Goal: Obtain resource: Obtain resource

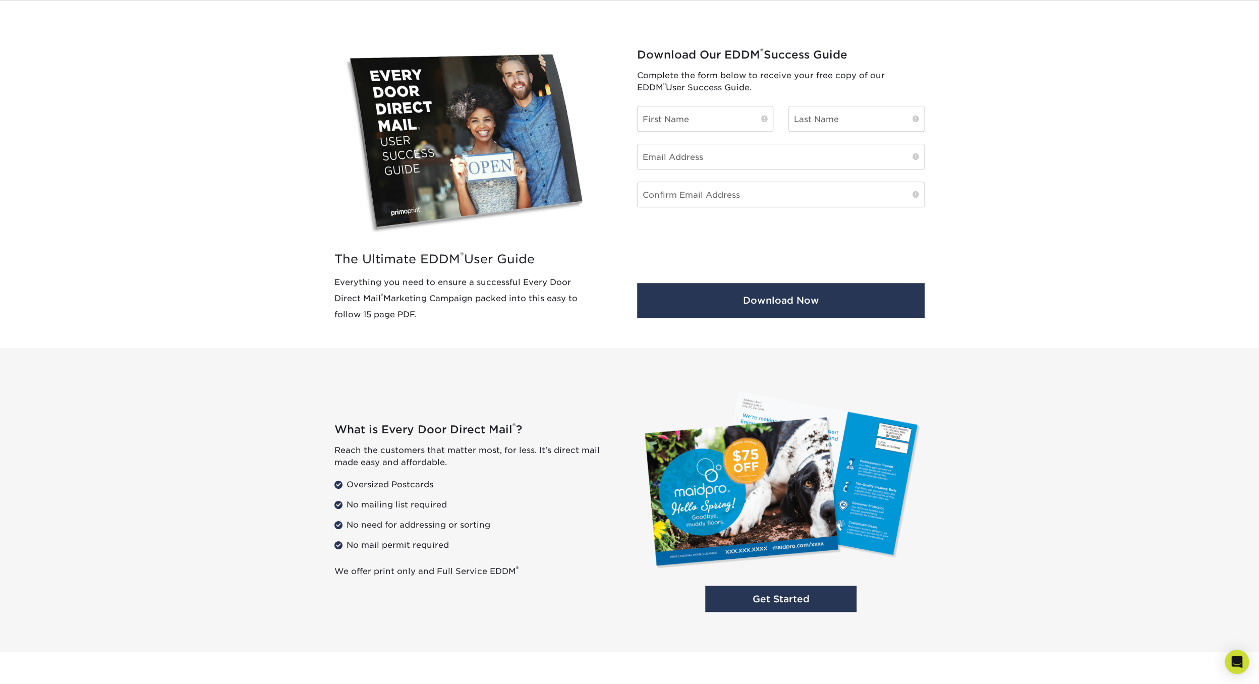
scroll to position [375, 0]
click at [704, 127] on input "text" at bounding box center [705, 118] width 135 height 25
type input "asdas"
click at [852, 118] on input "text" at bounding box center [856, 118] width 135 height 25
type input "asdad"
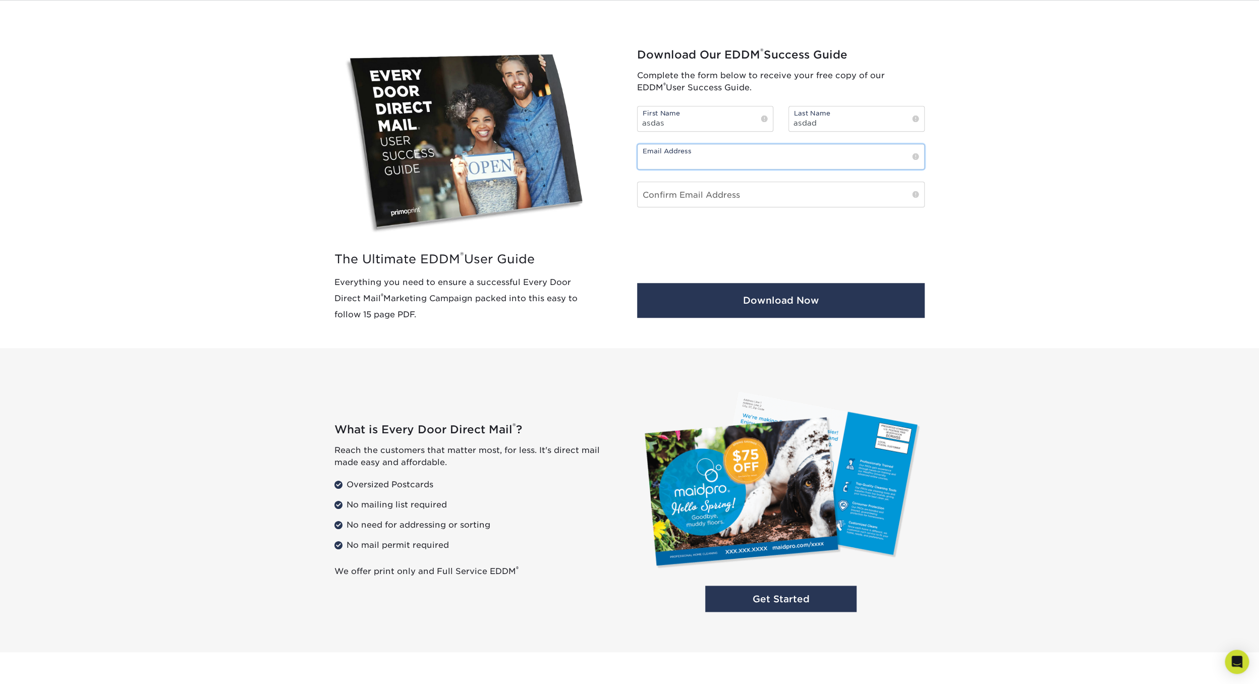
click at [762, 152] on input "email" at bounding box center [781, 156] width 287 height 25
paste input "woyenow432@bdnets.com"
type input "woyenow432@bdnets.com"
click at [735, 194] on input "email" at bounding box center [781, 194] width 287 height 25
paste input "woyenow432@bdnets.com"
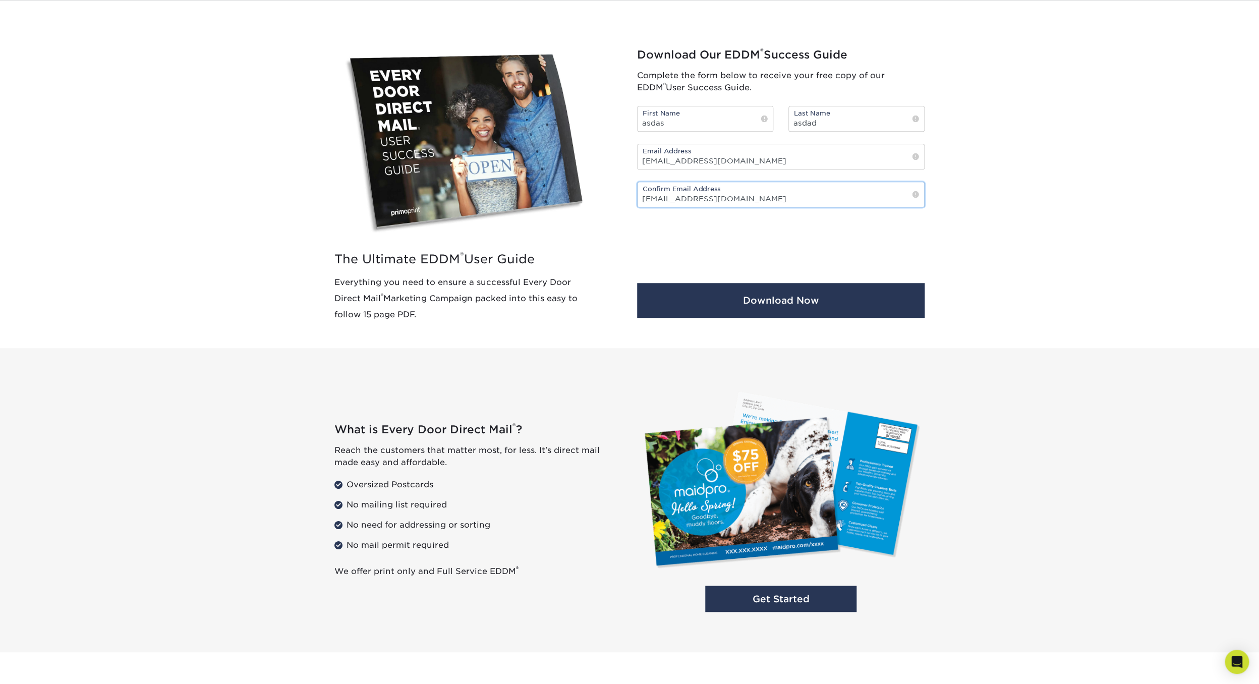
type input "woyenow432@bdnets.com"
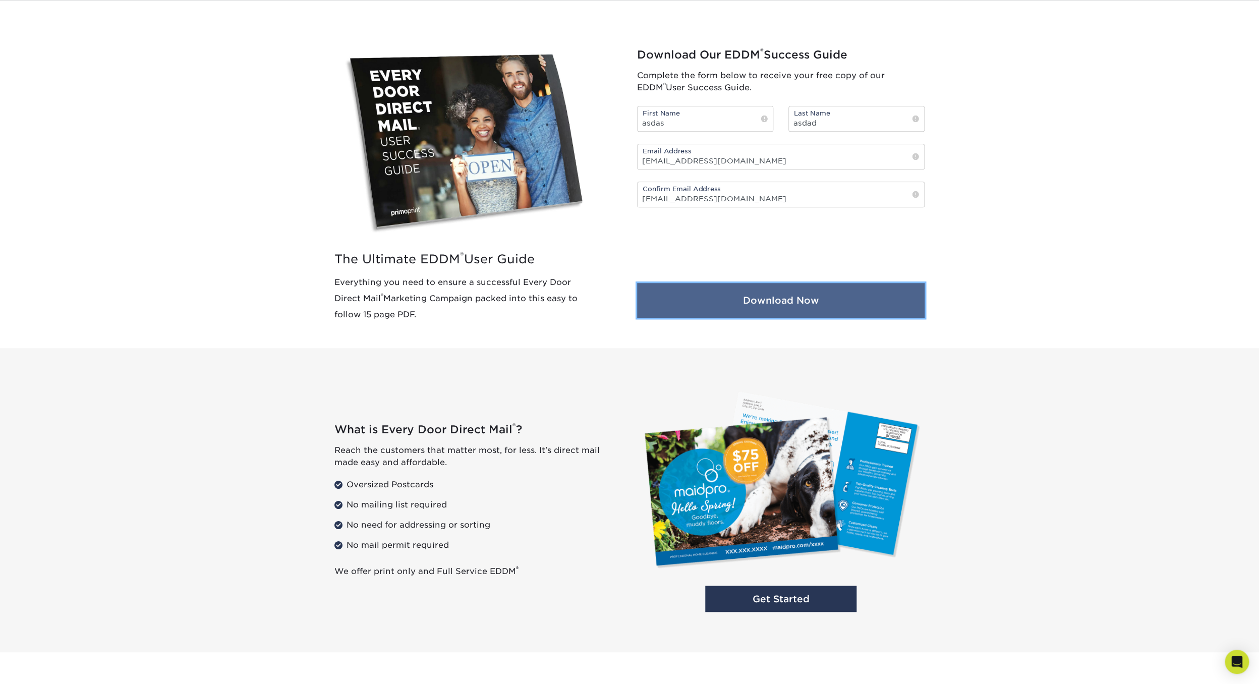
click at [734, 310] on button "Download Now" at bounding box center [781, 300] width 288 height 35
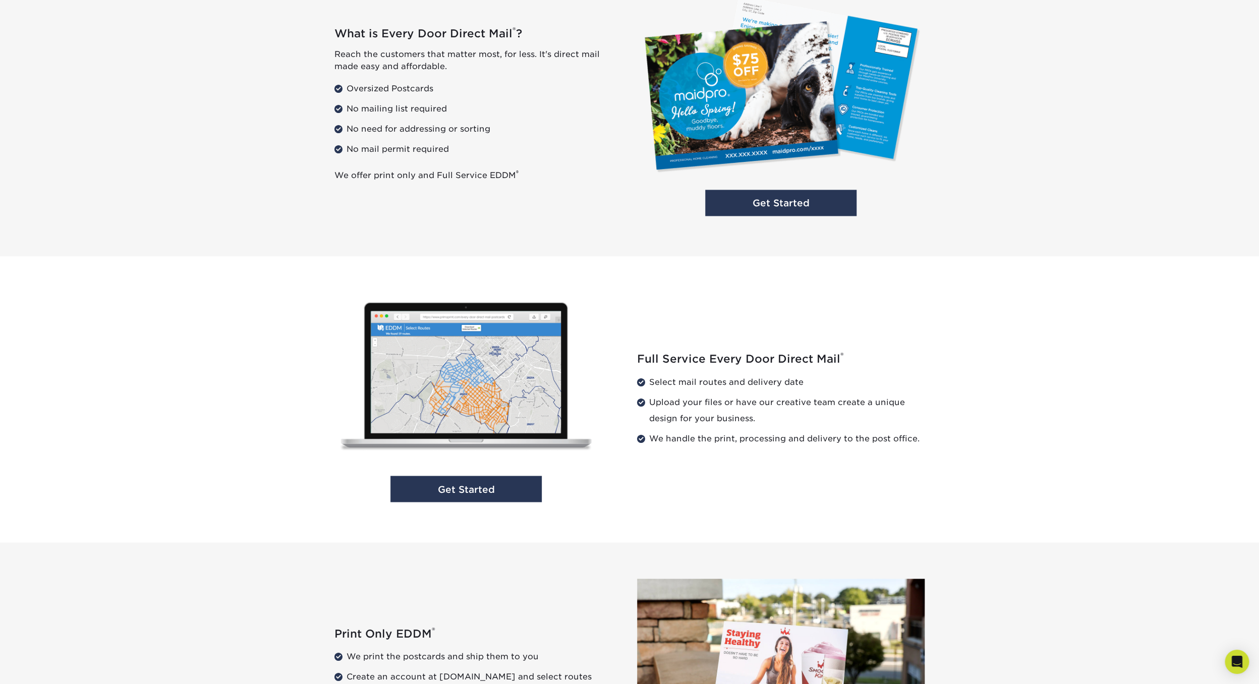
scroll to position [674, 0]
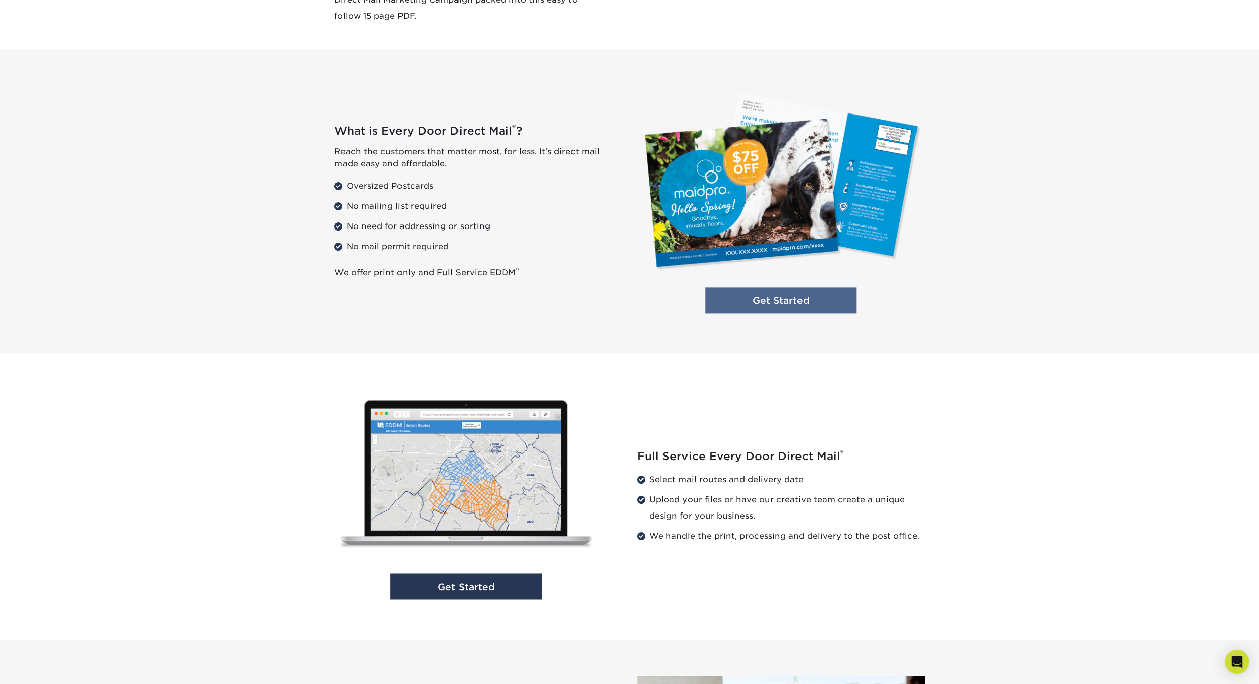
click at [829, 305] on link "Get Started" at bounding box center [780, 300] width 151 height 27
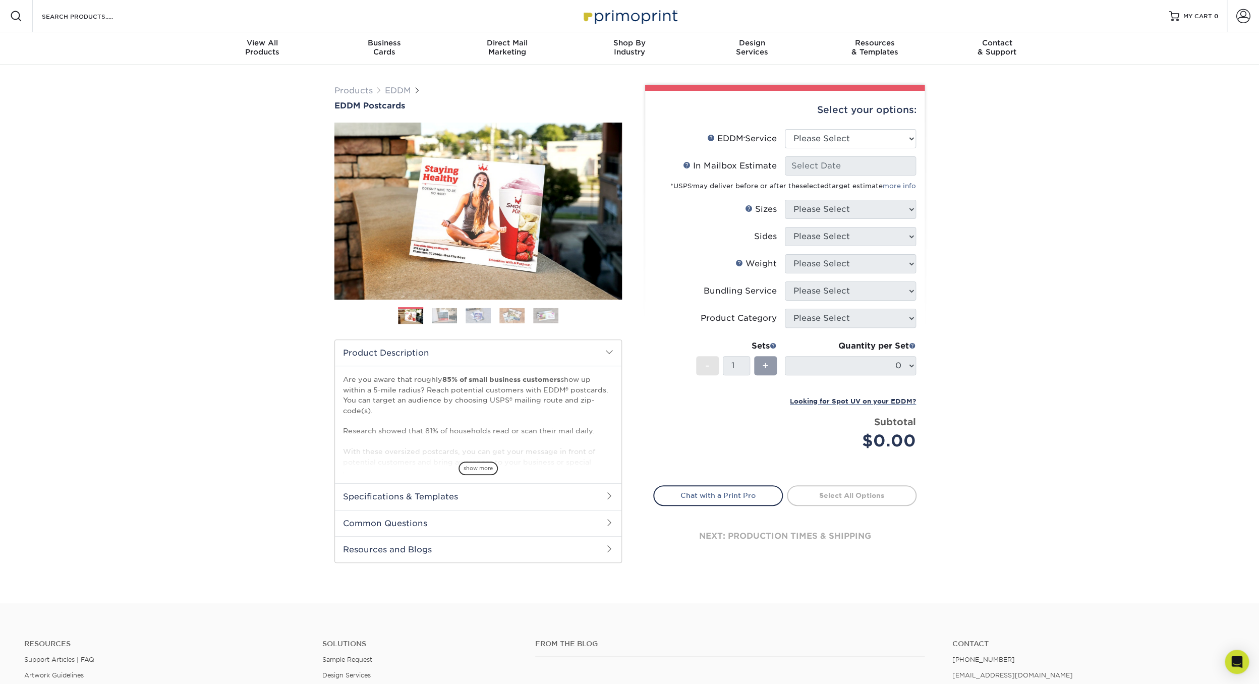
click at [522, 495] on h2 "Specifications & Templates" at bounding box center [478, 496] width 287 height 26
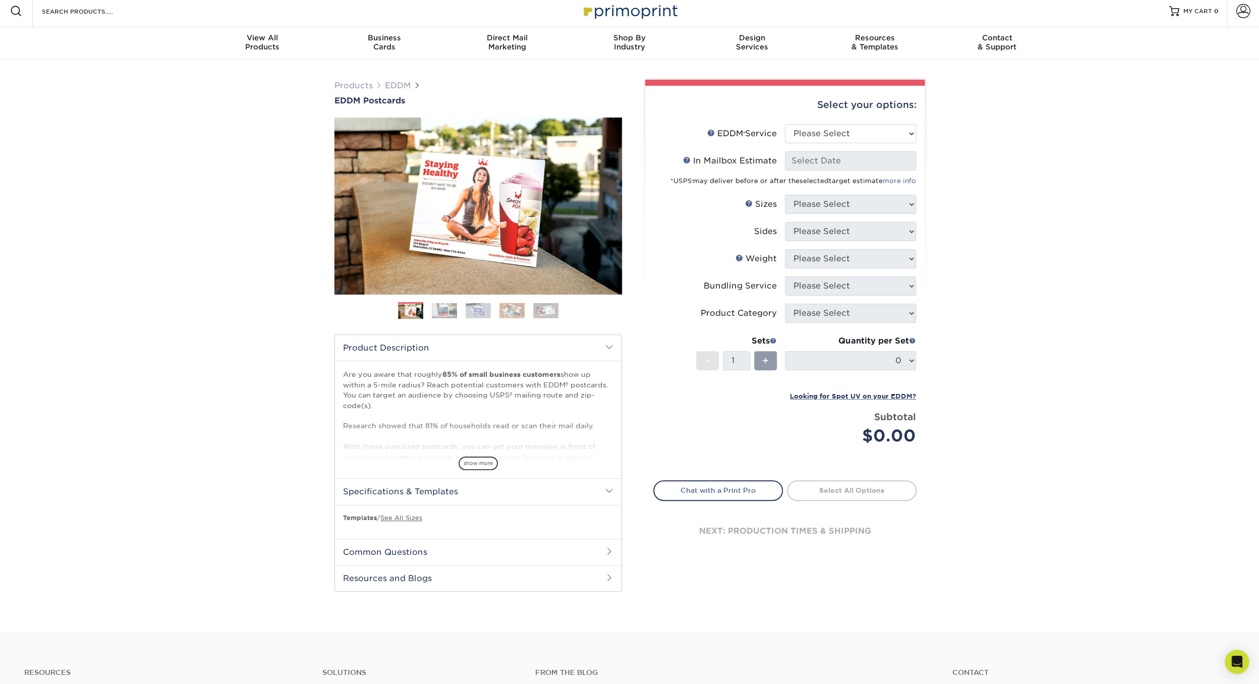
scroll to position [8, 0]
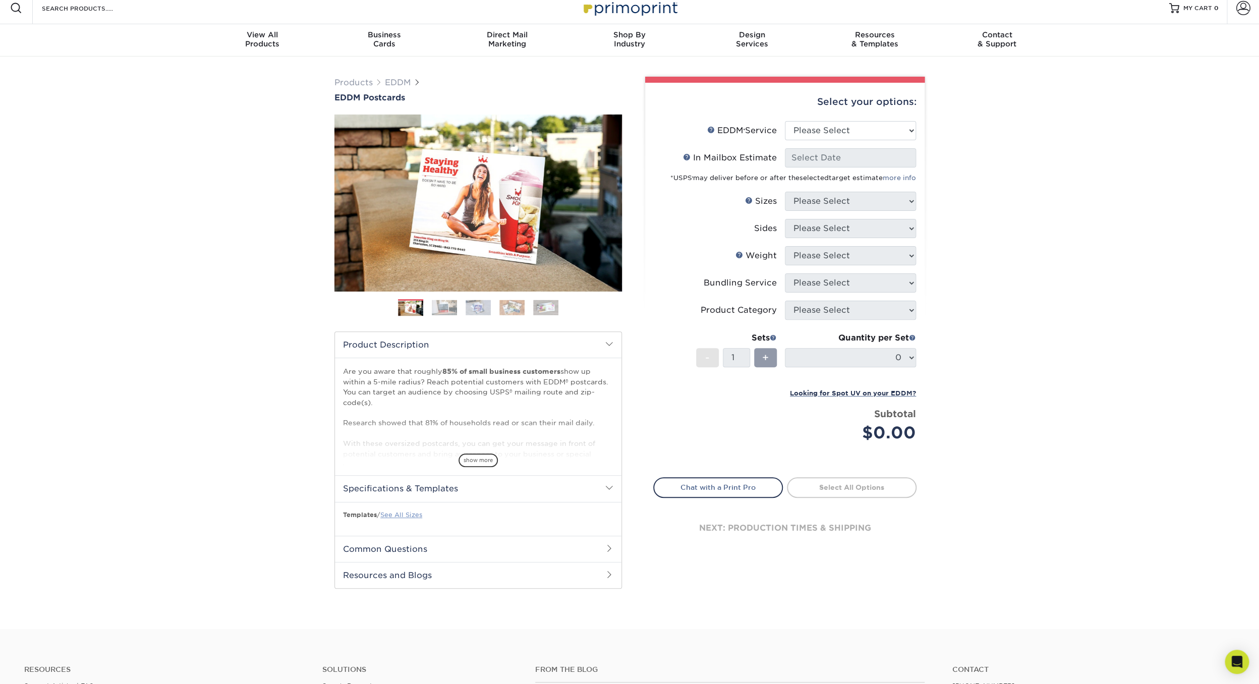
click at [418, 512] on link "See All Sizes" at bounding box center [401, 515] width 42 height 8
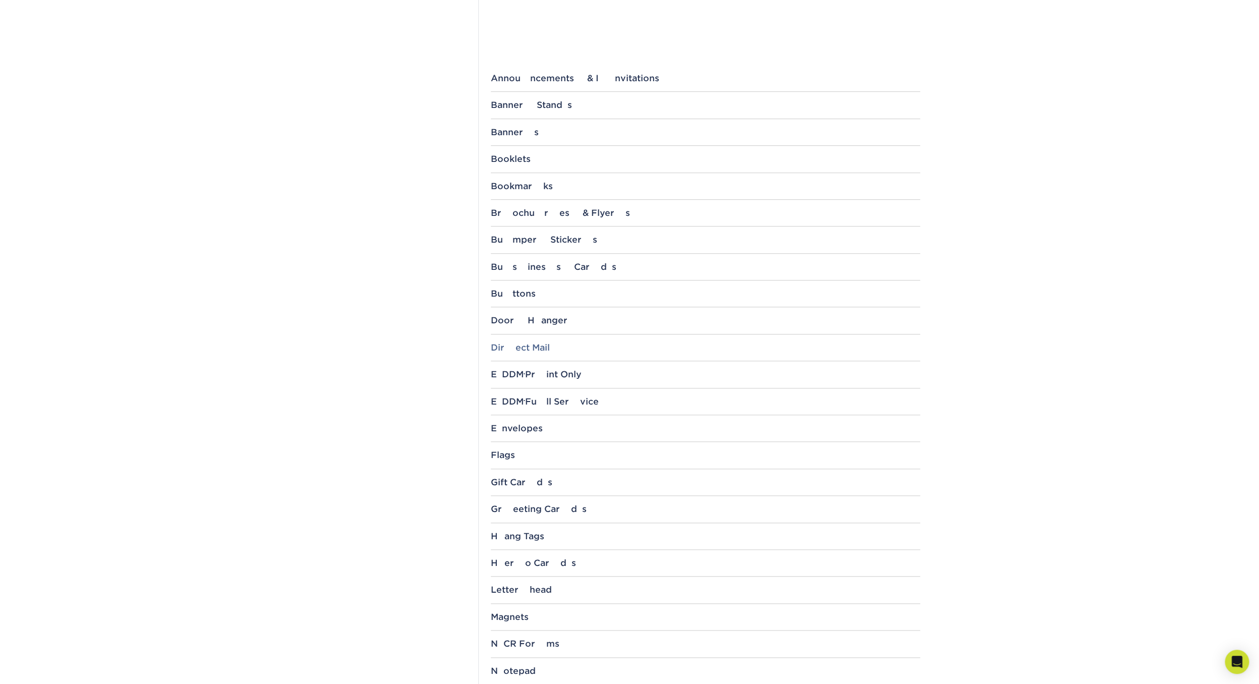
scroll to position [363, 0]
click at [556, 377] on div "EDDM ® Print Only" at bounding box center [705, 373] width 429 height 10
click at [555, 537] on div "EDDM ® Full Service" at bounding box center [705, 534] width 429 height 10
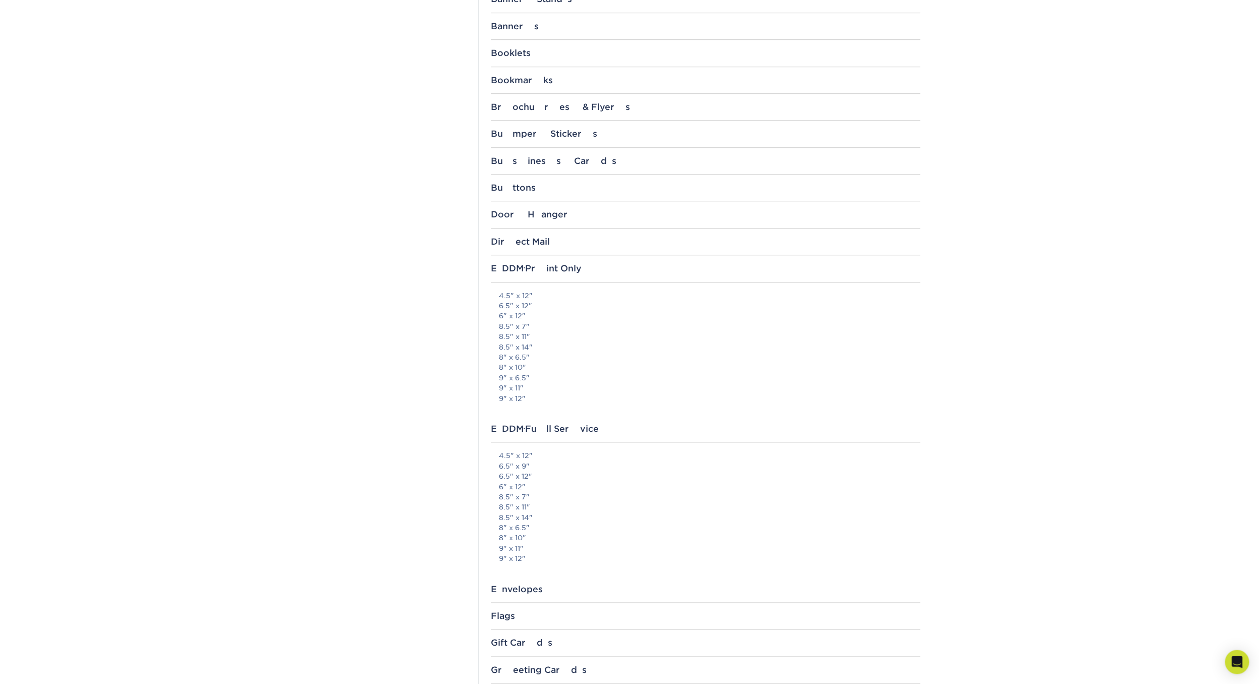
scroll to position [509, 0]
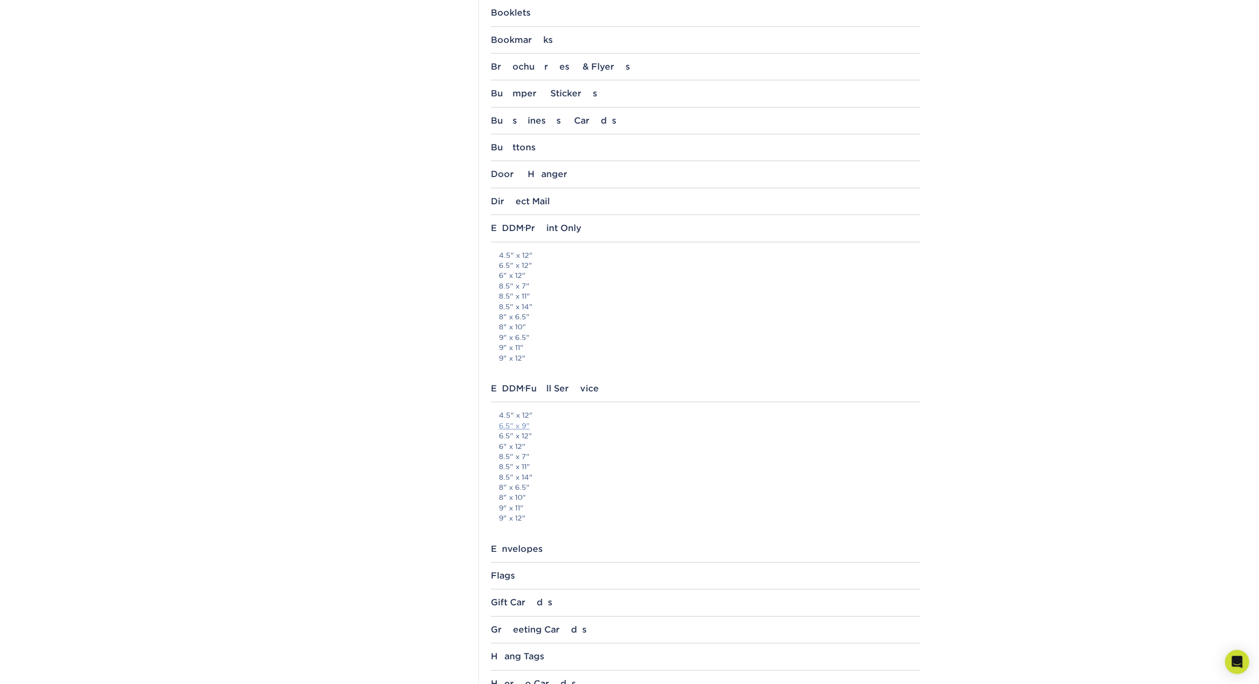
click at [520, 428] on link "6.5" x 9"" at bounding box center [514, 426] width 31 height 8
click at [522, 200] on div "Direct Mail" at bounding box center [705, 201] width 429 height 10
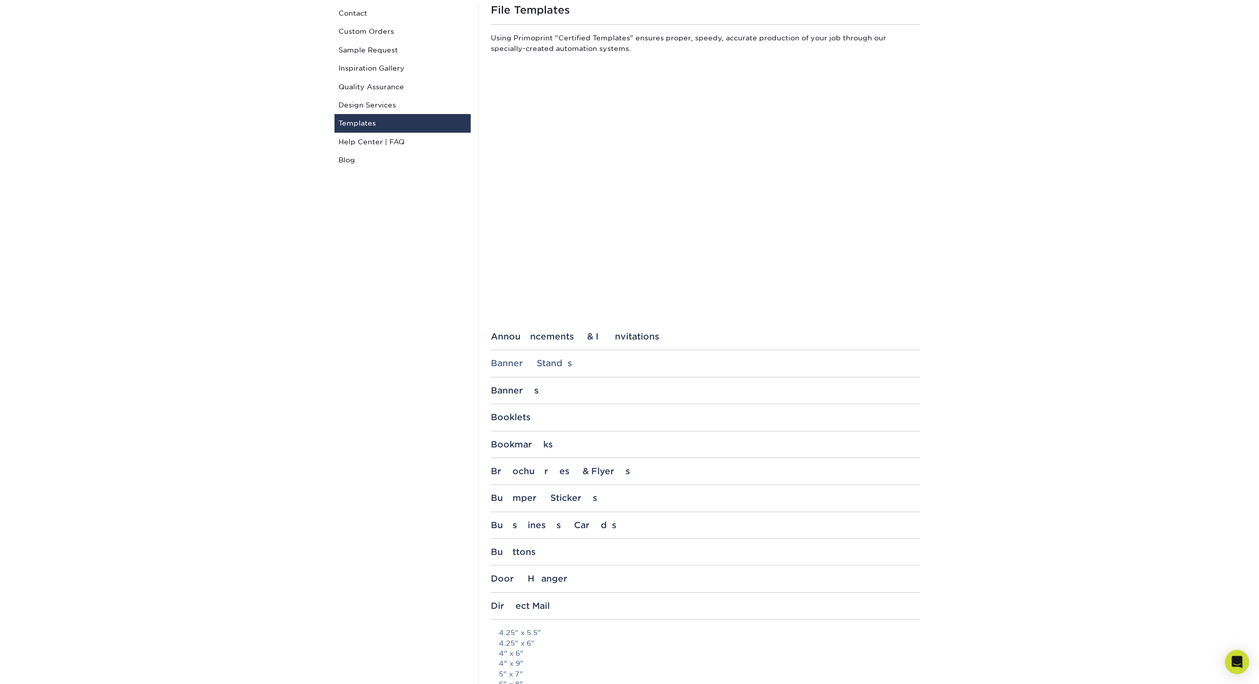
scroll to position [105, 0]
